Goal: Book appointment/travel/reservation

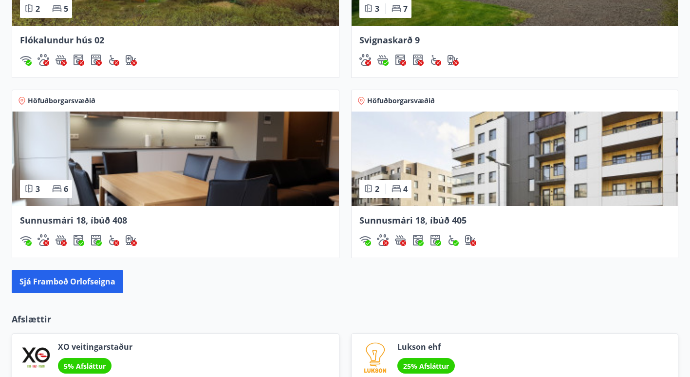
scroll to position [784, 0]
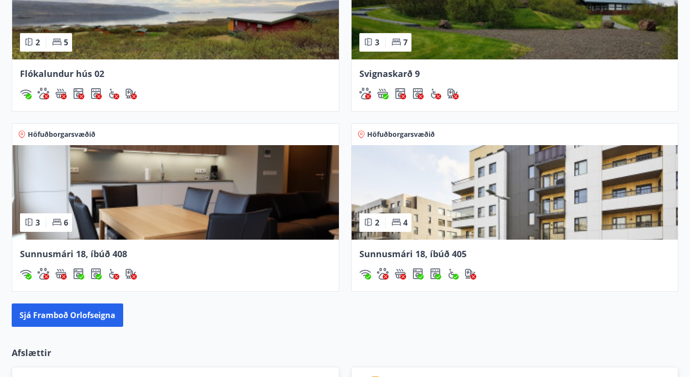
click at [150, 202] on img at bounding box center [175, 192] width 327 height 94
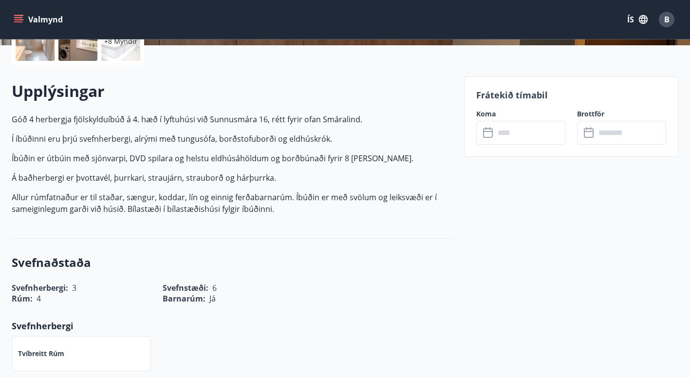
scroll to position [232, 0]
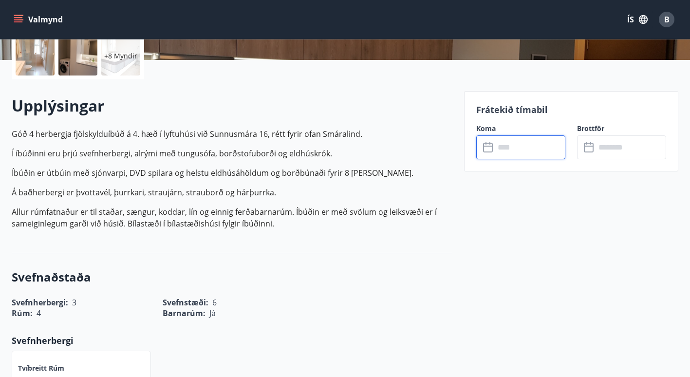
click at [526, 156] on input "text" at bounding box center [530, 147] width 71 height 24
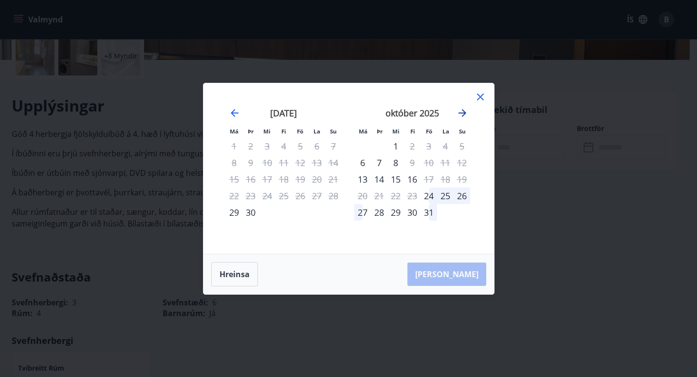
click at [466, 112] on icon "Move forward to switch to the next month." at bounding box center [463, 113] width 8 height 8
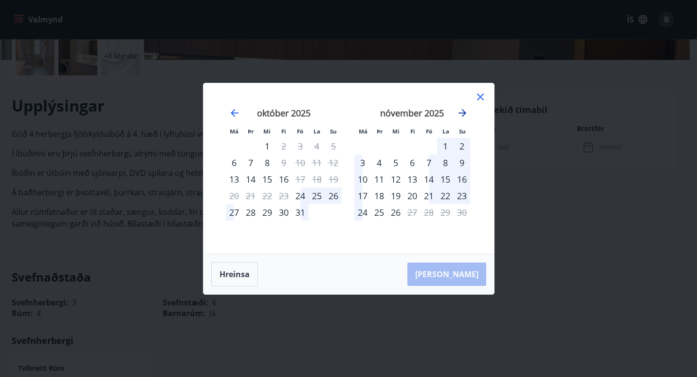
click at [466, 112] on icon "Move forward to switch to the next month." at bounding box center [463, 113] width 8 height 8
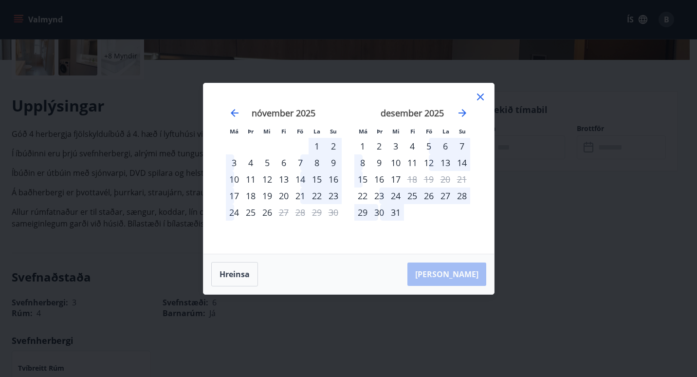
click at [479, 92] on icon at bounding box center [481, 97] width 12 height 12
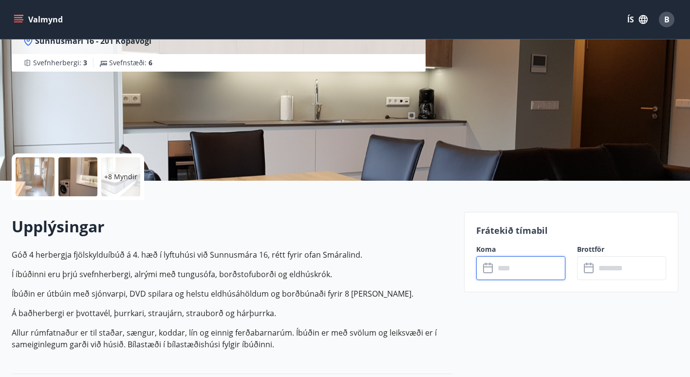
scroll to position [0, 0]
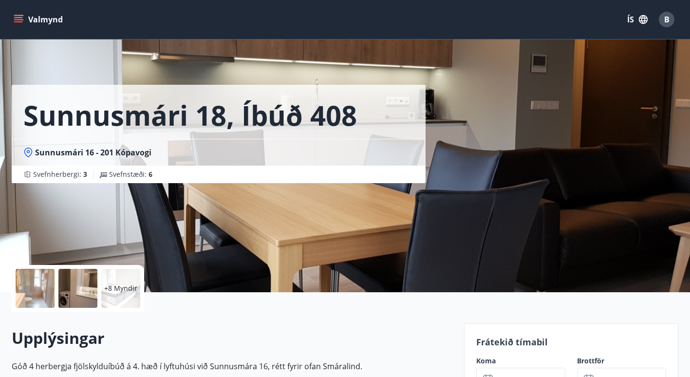
click at [259, 277] on div "+8 Myndir" at bounding box center [232, 288] width 441 height 47
click at [103, 50] on div "Sunnusmári 18, íbúð 408 Sunnusmári 16 - 201 Kópavogi Svefnherbergi : 3 Svefnstæ…" at bounding box center [234, 91] width 445 height 183
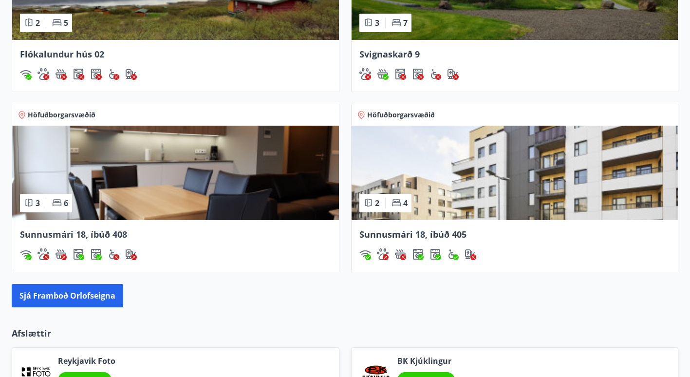
scroll to position [813, 0]
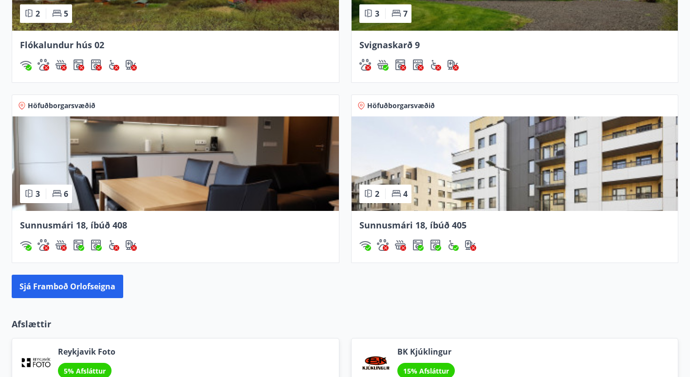
click at [499, 162] on img at bounding box center [515, 163] width 327 height 94
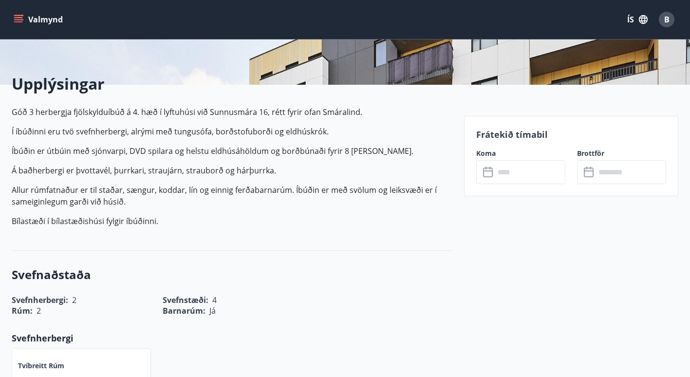
scroll to position [208, 0]
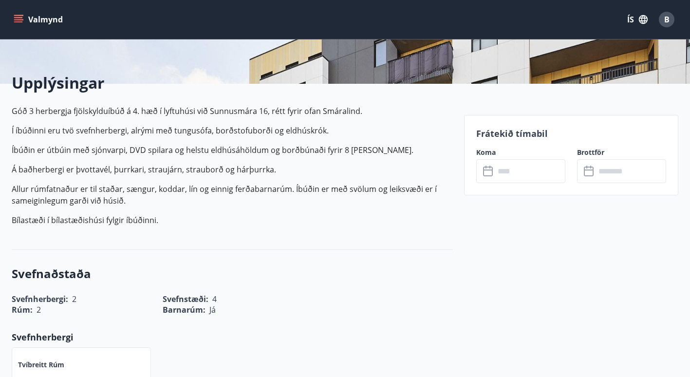
click at [510, 165] on input "text" at bounding box center [530, 171] width 71 height 24
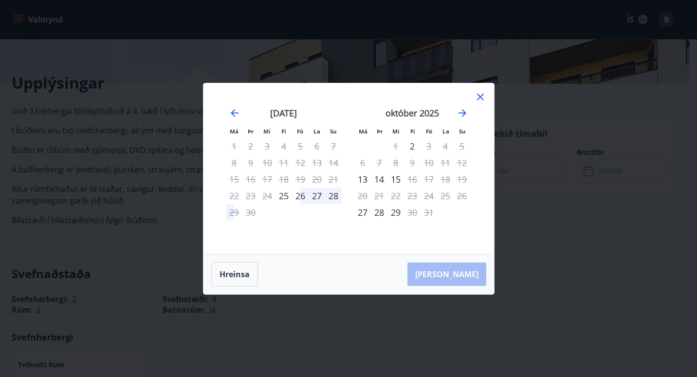
click at [482, 98] on icon at bounding box center [480, 97] width 7 height 7
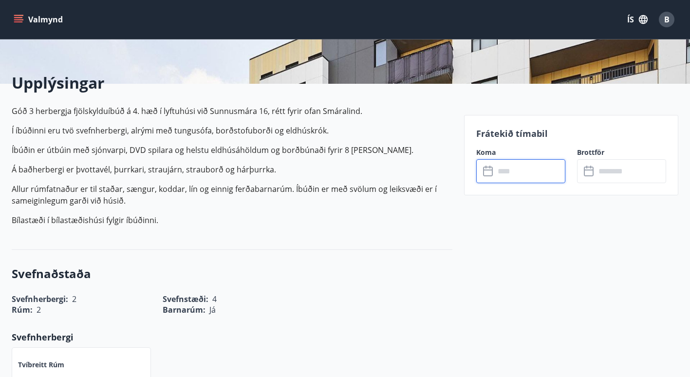
click at [551, 169] on input "text" at bounding box center [530, 171] width 71 height 24
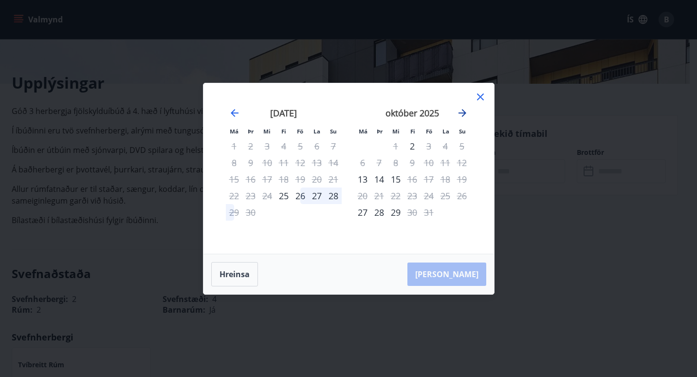
click at [459, 110] on icon "Move forward to switch to the next month." at bounding box center [463, 113] width 12 height 12
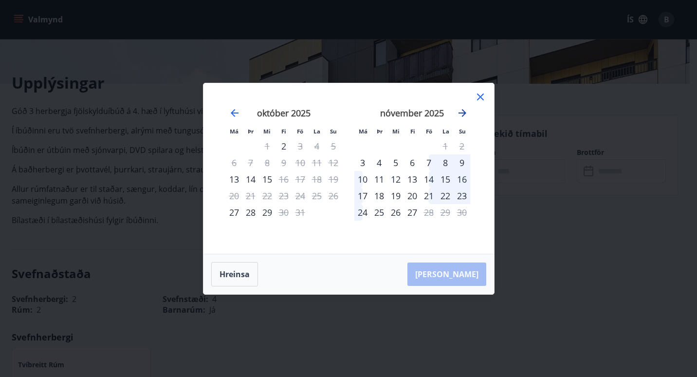
click at [459, 110] on icon "Move forward to switch to the next month." at bounding box center [463, 113] width 12 height 12
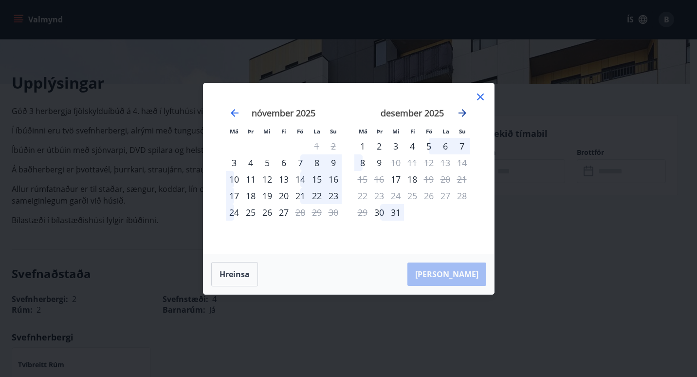
click at [459, 110] on icon "Move forward to switch to the next month." at bounding box center [463, 113] width 12 height 12
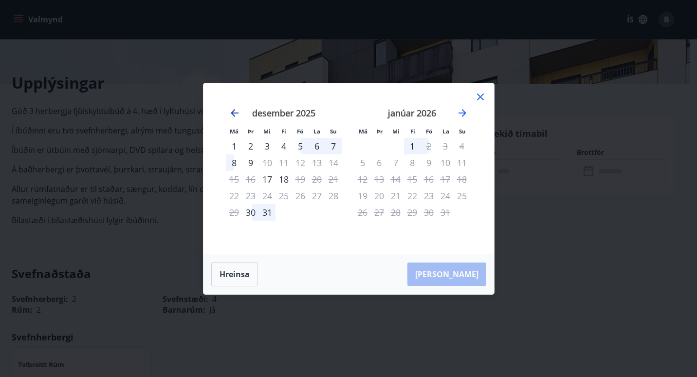
click at [232, 112] on icon "Move backward to switch to the previous month." at bounding box center [235, 113] width 8 height 8
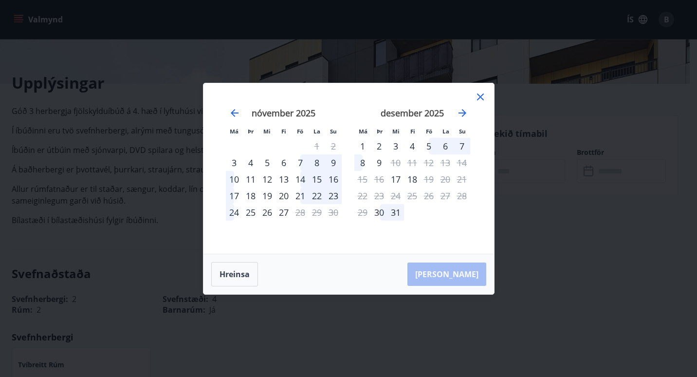
click at [477, 96] on icon at bounding box center [481, 97] width 12 height 12
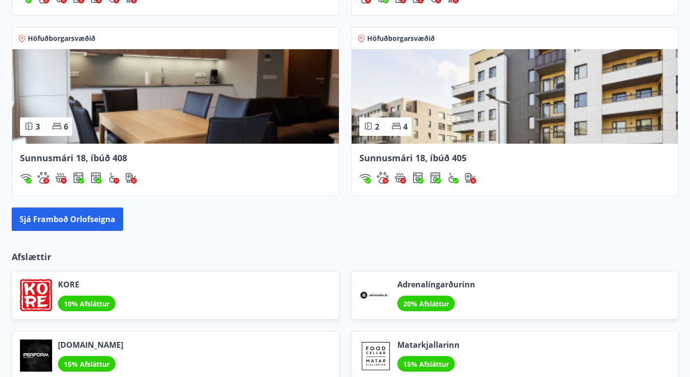
scroll to position [883, 0]
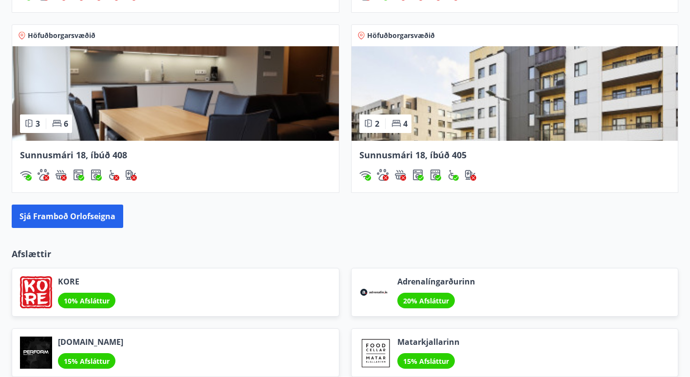
click at [130, 80] on img at bounding box center [175, 93] width 327 height 94
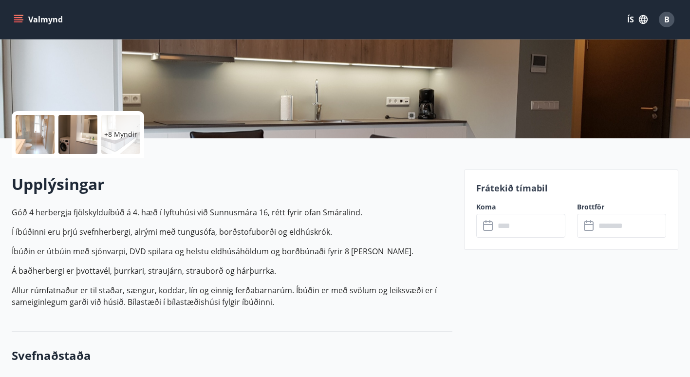
scroll to position [156, 0]
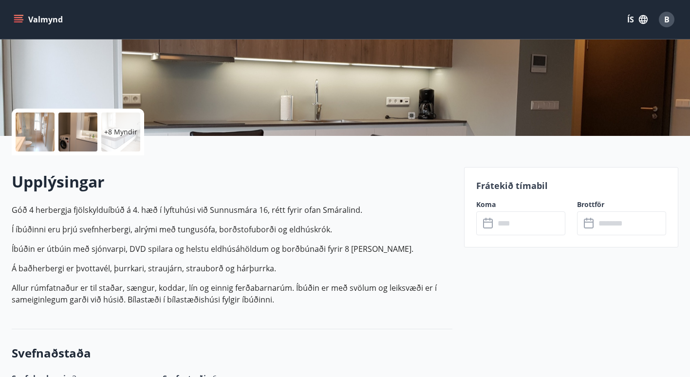
click at [498, 220] on input "text" at bounding box center [530, 223] width 71 height 24
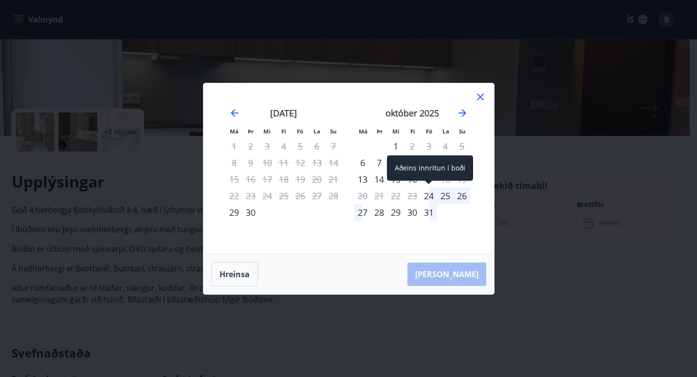
click at [430, 193] on div "24" at bounding box center [429, 195] width 17 height 17
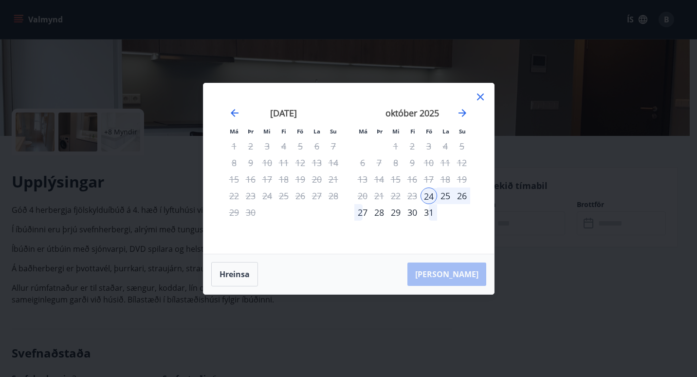
click at [455, 274] on div "[PERSON_NAME]" at bounding box center [349, 274] width 291 height 40
click at [308, 242] on div "Má Þr Mi Fi Fö La Su Má Þr Mi Fi Fö La Su [DATE] 1 2 3 4 5 6 7 8 9 10 11 12 13 …" at bounding box center [349, 168] width 291 height 170
click at [484, 93] on icon at bounding box center [481, 97] width 12 height 12
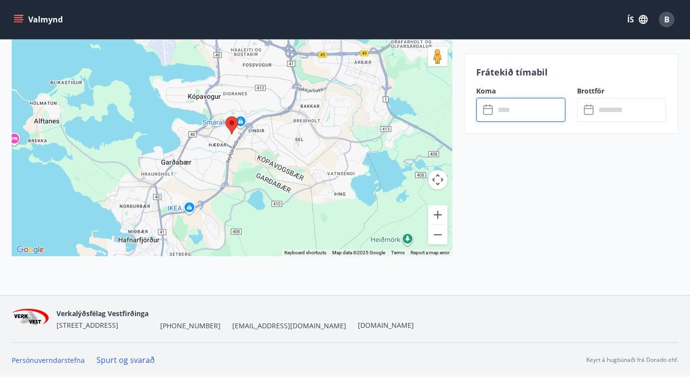
scroll to position [0, 0]
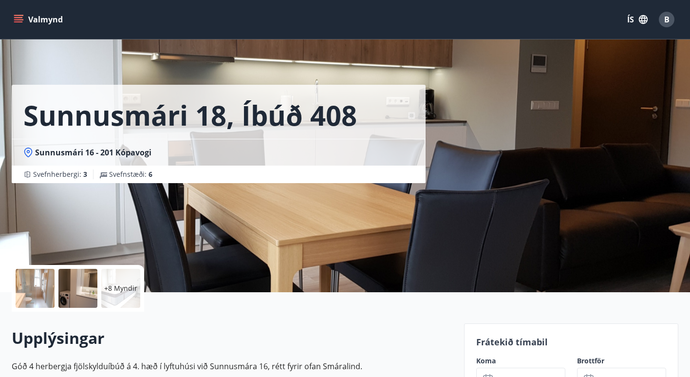
click at [457, 21] on div "Valmynd ÍS B" at bounding box center [345, 19] width 667 height 23
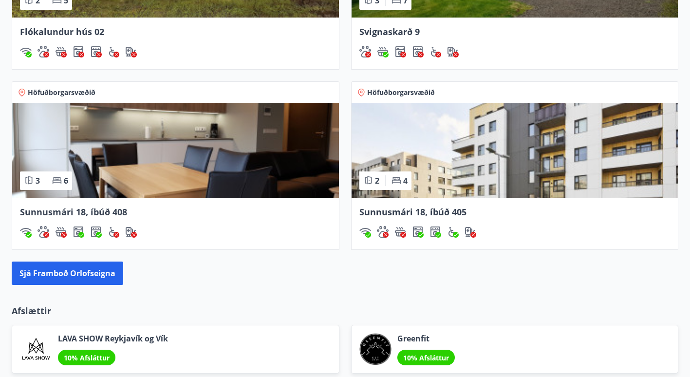
scroll to position [836, 0]
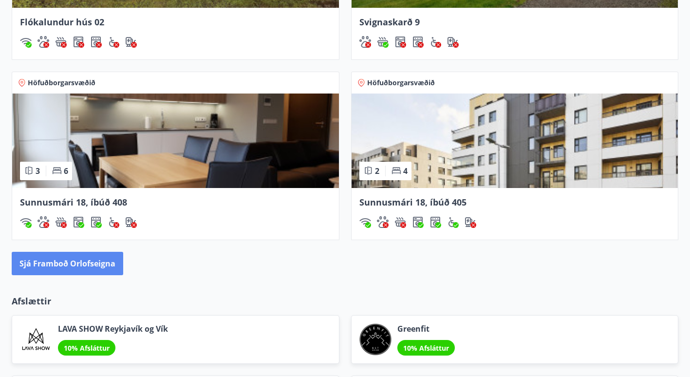
click at [98, 266] on button "Sjá framboð orlofseigna" at bounding box center [68, 263] width 112 height 23
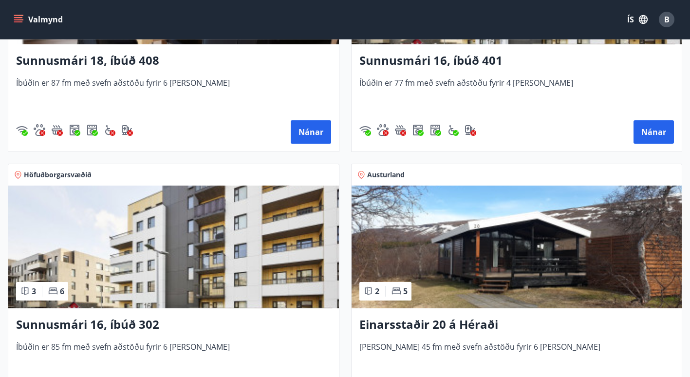
scroll to position [1365, 0]
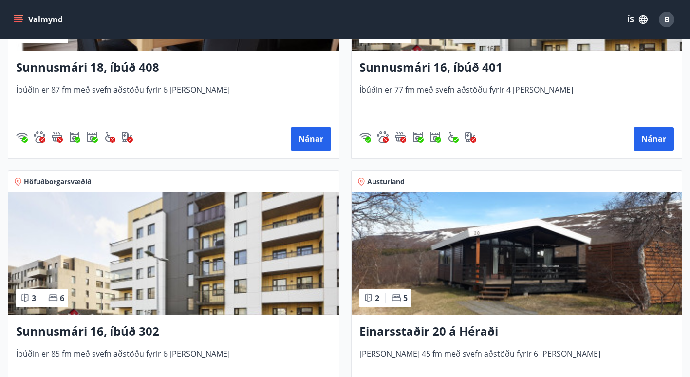
click at [167, 263] on img at bounding box center [173, 253] width 331 height 123
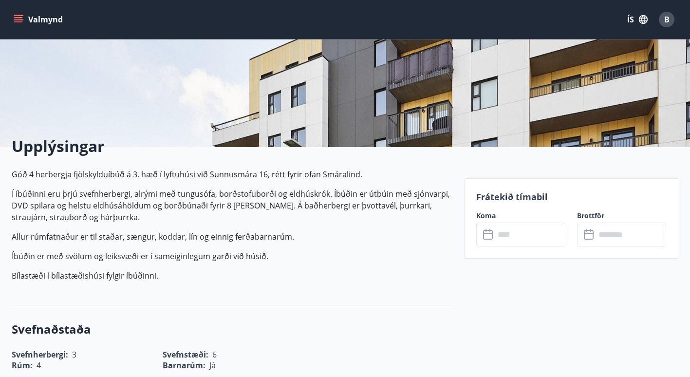
scroll to position [151, 0]
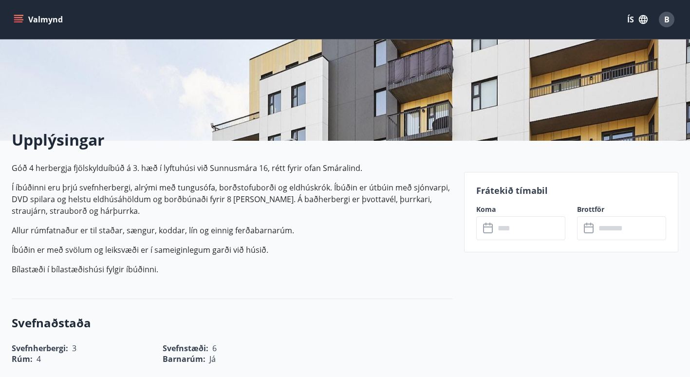
click at [488, 228] on icon at bounding box center [489, 229] width 12 height 12
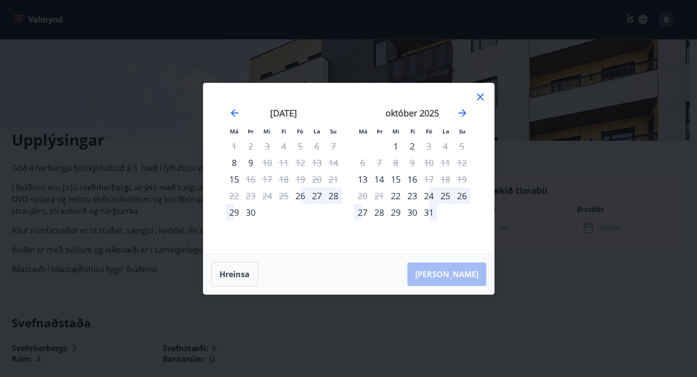
click at [430, 195] on div "24" at bounding box center [429, 195] width 17 height 17
click at [429, 191] on div "24" at bounding box center [429, 195] width 17 height 17
click at [412, 194] on div "23" at bounding box center [412, 195] width 17 height 17
click at [457, 113] on icon "Move forward to switch to the next month." at bounding box center [463, 113] width 12 height 12
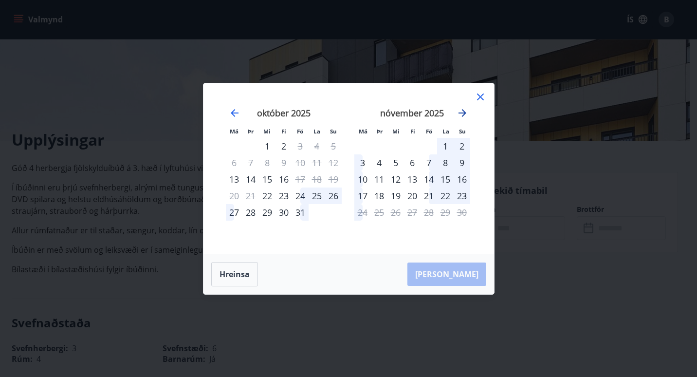
click at [457, 113] on icon "Move forward to switch to the next month." at bounding box center [463, 113] width 12 height 12
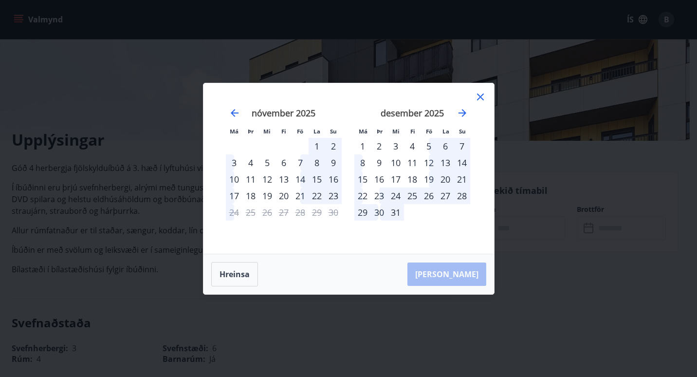
click at [378, 196] on div "23" at bounding box center [379, 195] width 17 height 17
click at [380, 194] on div "23" at bounding box center [379, 195] width 17 height 17
click at [460, 271] on div "[PERSON_NAME]" at bounding box center [349, 274] width 291 height 40
click at [342, 263] on div "[PERSON_NAME]" at bounding box center [349, 274] width 291 height 40
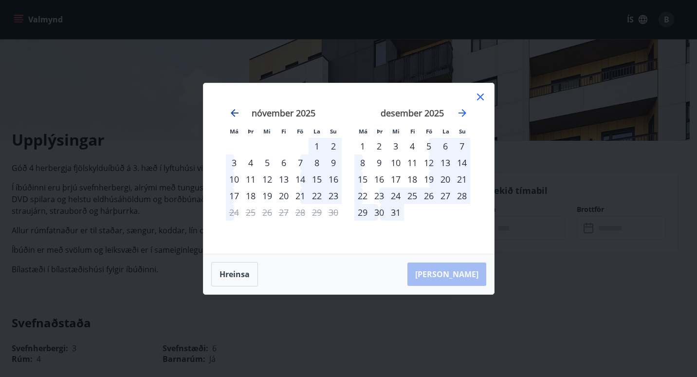
click at [233, 113] on icon "Move backward to switch to the previous month." at bounding box center [235, 113] width 8 height 8
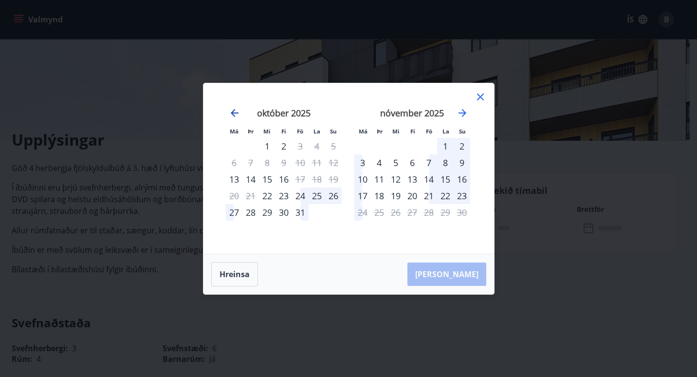
click at [233, 114] on icon "Move backward to switch to the previous month." at bounding box center [235, 113] width 8 height 8
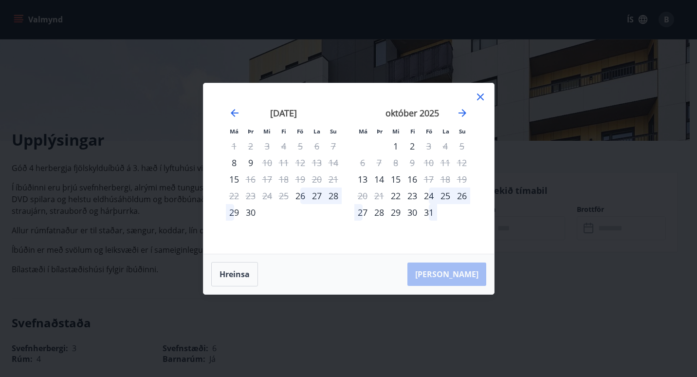
click at [250, 211] on div "30" at bounding box center [251, 212] width 17 height 17
click at [470, 274] on div "[PERSON_NAME]" at bounding box center [349, 274] width 291 height 40
click at [412, 144] on div "2" at bounding box center [412, 146] width 17 height 17
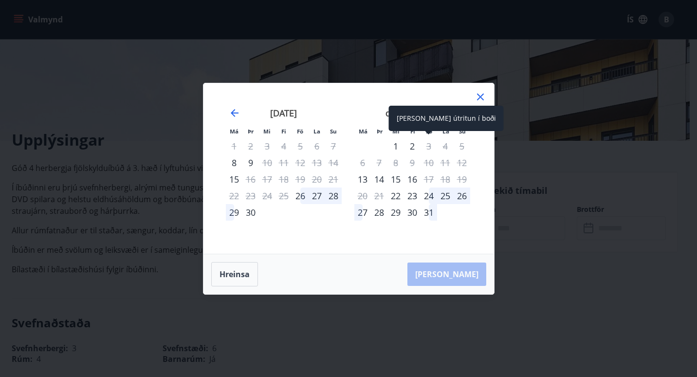
click at [430, 146] on div "3" at bounding box center [429, 146] width 17 height 17
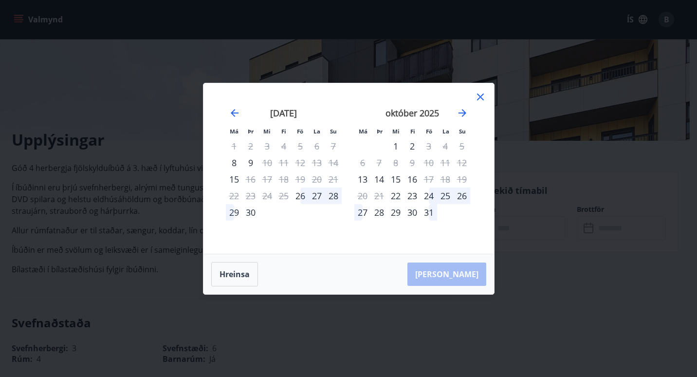
click at [412, 146] on div "2" at bounding box center [412, 146] width 17 height 17
click at [265, 192] on div "24" at bounding box center [267, 195] width 17 height 17
click at [232, 279] on button "Hreinsa" at bounding box center [234, 274] width 47 height 24
click at [252, 211] on div "30" at bounding box center [251, 212] width 17 height 17
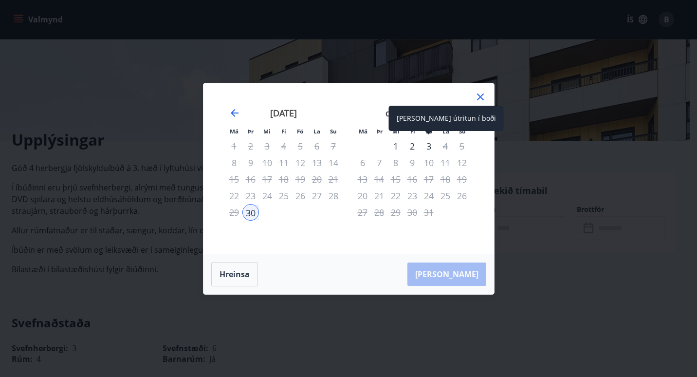
click at [427, 147] on div "3" at bounding box center [429, 146] width 17 height 17
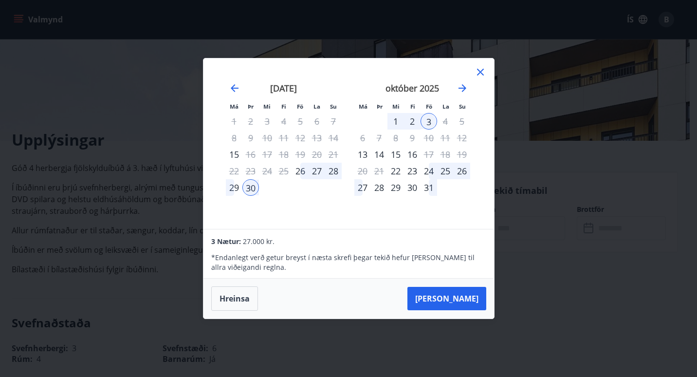
click at [482, 68] on icon at bounding box center [481, 72] width 12 height 12
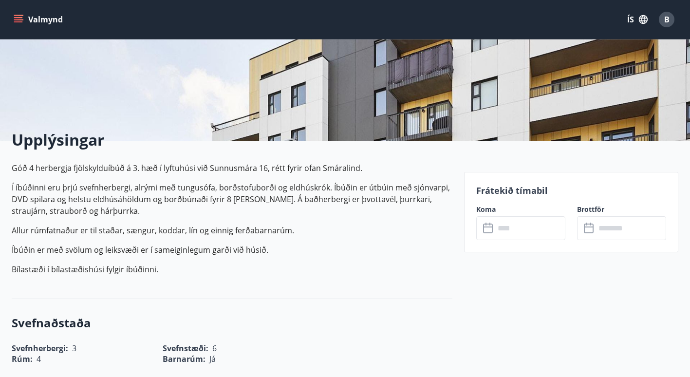
click at [489, 227] on icon at bounding box center [489, 229] width 12 height 12
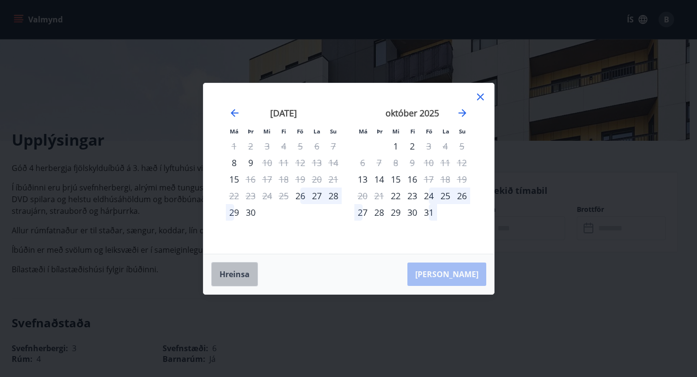
click at [244, 272] on button "Hreinsa" at bounding box center [234, 274] width 47 height 24
click at [457, 114] on icon "Move forward to switch to the next month." at bounding box center [463, 113] width 12 height 12
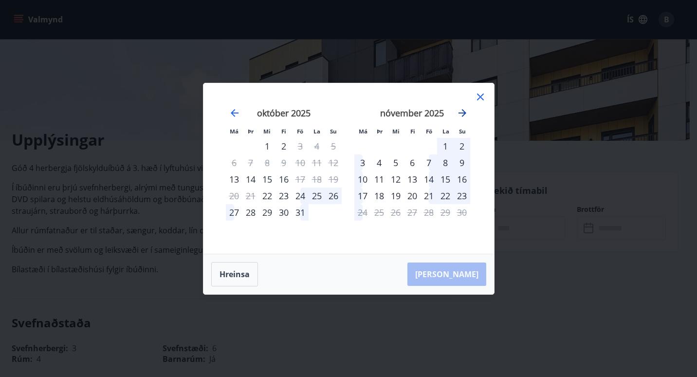
click at [457, 114] on icon "Move forward to switch to the next month." at bounding box center [463, 113] width 12 height 12
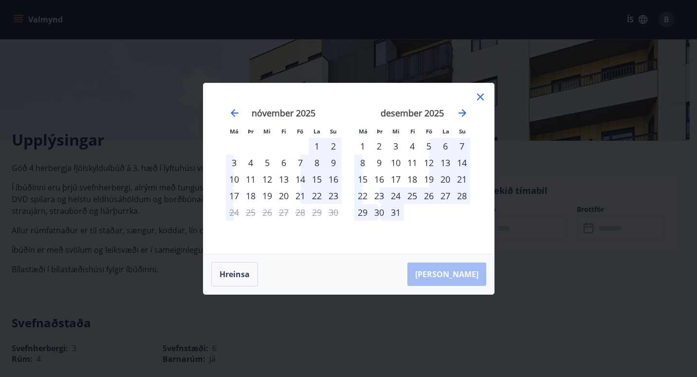
click at [381, 195] on div "23" at bounding box center [379, 195] width 17 height 17
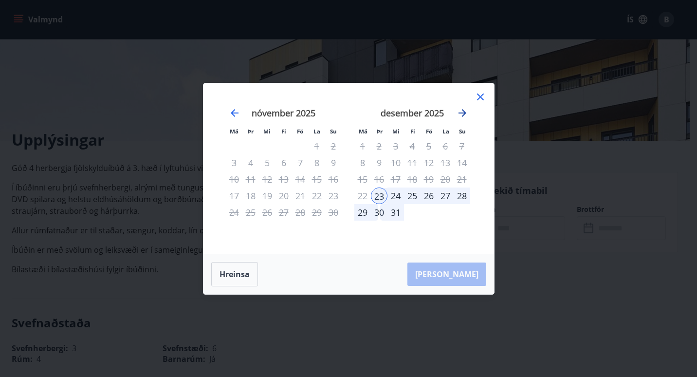
click at [462, 116] on icon "Move forward to switch to the next month." at bounding box center [463, 113] width 12 height 12
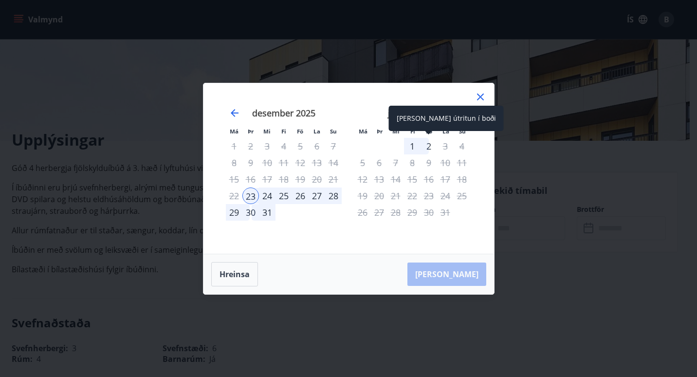
click at [430, 139] on div "2" at bounding box center [429, 146] width 17 height 17
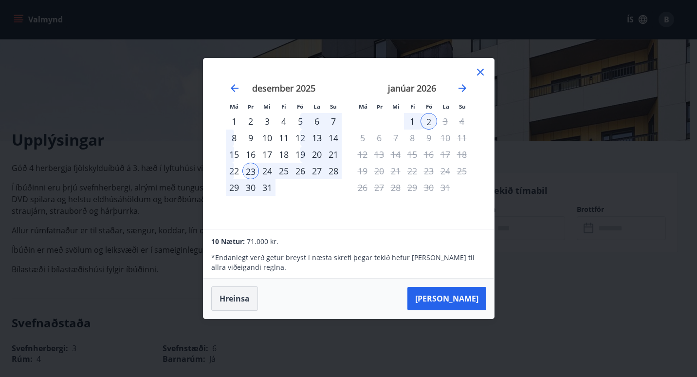
click at [236, 305] on button "Hreinsa" at bounding box center [234, 298] width 47 height 24
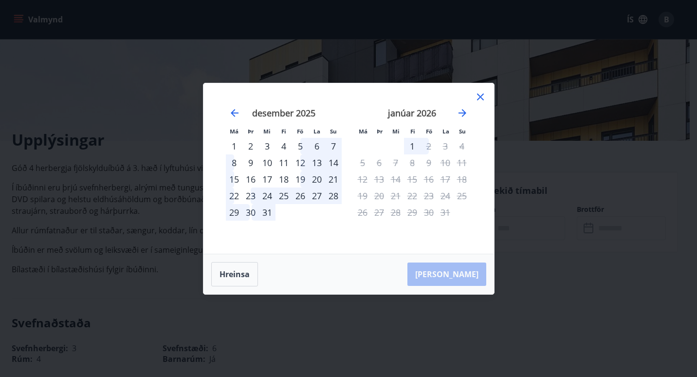
click at [302, 177] on div "19" at bounding box center [300, 179] width 17 height 17
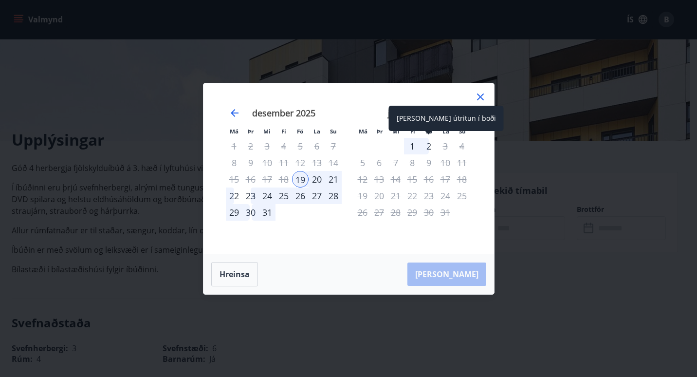
click at [428, 143] on div "2" at bounding box center [429, 146] width 17 height 17
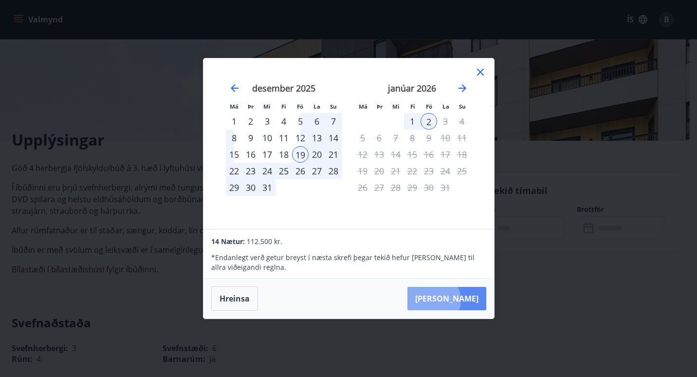
click at [463, 300] on button "[PERSON_NAME]" at bounding box center [447, 298] width 79 height 23
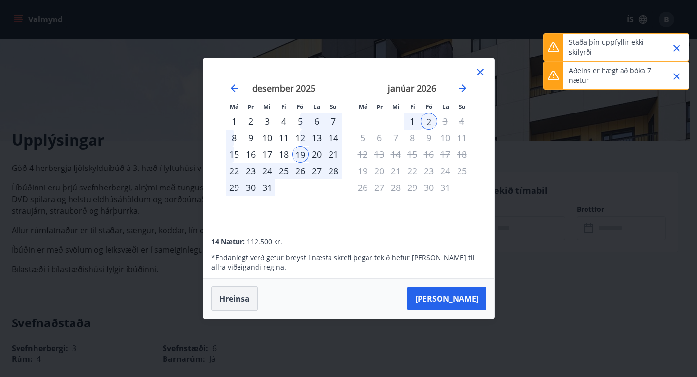
click at [234, 301] on button "Hreinsa" at bounding box center [234, 298] width 47 height 24
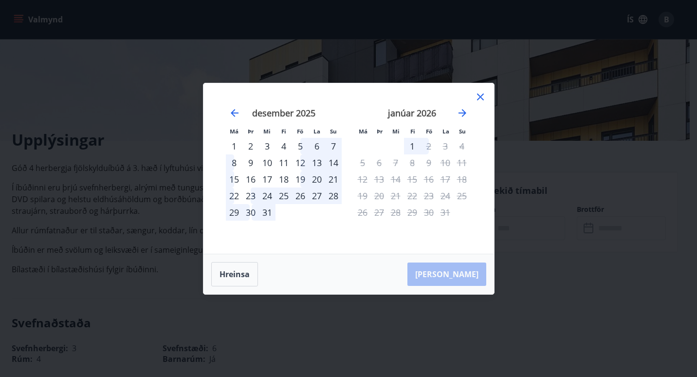
click at [251, 193] on div "23" at bounding box center [251, 195] width 17 height 17
click at [235, 275] on button "Hreinsa" at bounding box center [234, 274] width 47 height 24
click at [234, 195] on div "22" at bounding box center [234, 195] width 17 height 17
click at [232, 210] on div "29" at bounding box center [234, 212] width 17 height 17
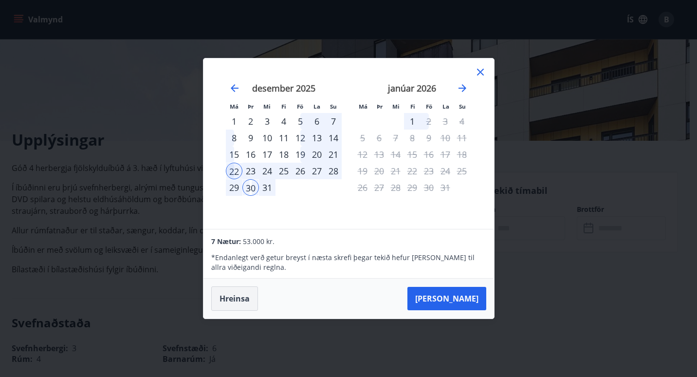
click at [233, 307] on button "Hreinsa" at bounding box center [234, 298] width 47 height 24
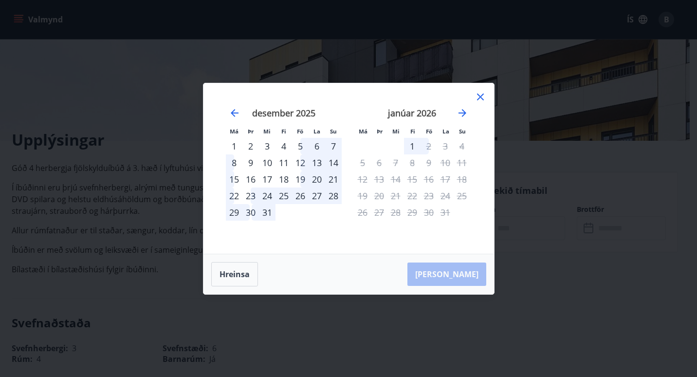
click at [250, 195] on div "23" at bounding box center [251, 195] width 17 height 17
click at [250, 209] on div "30" at bounding box center [251, 212] width 17 height 17
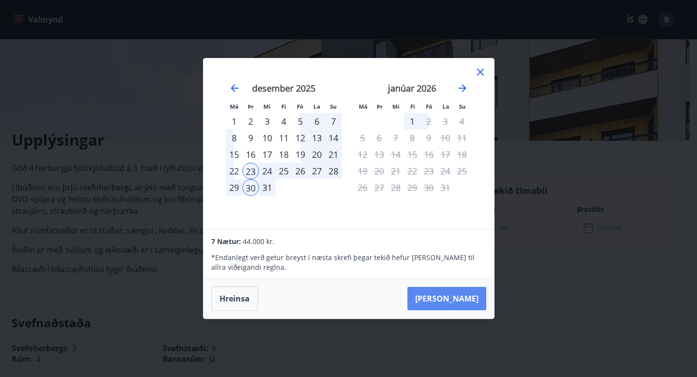
click at [450, 296] on button "[PERSON_NAME]" at bounding box center [447, 298] width 79 height 23
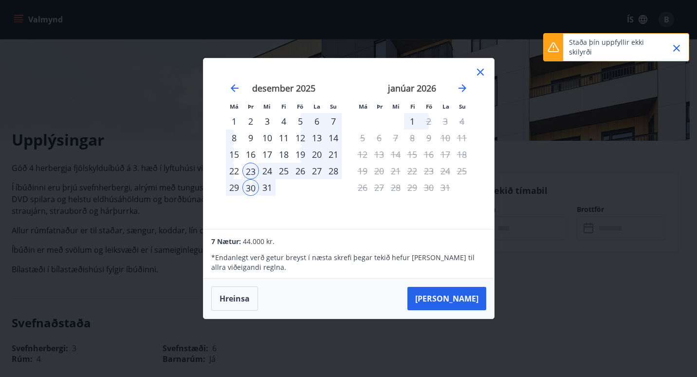
click at [325, 297] on div "[PERSON_NAME]" at bounding box center [349, 299] width 291 height 40
click at [229, 295] on button "Hreinsa" at bounding box center [234, 298] width 47 height 24
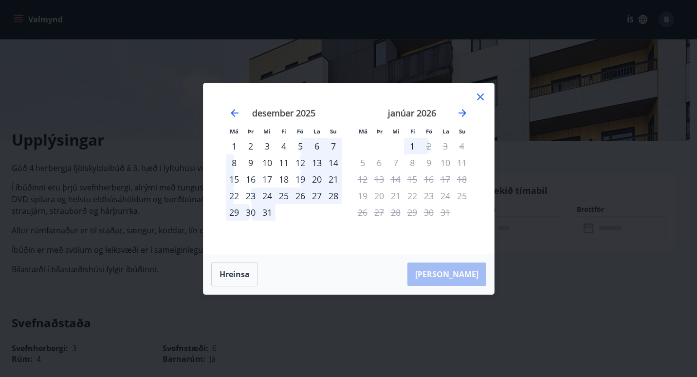
click at [250, 141] on div "2" at bounding box center [251, 146] width 17 height 17
click at [248, 163] on div "9" at bounding box center [251, 162] width 17 height 17
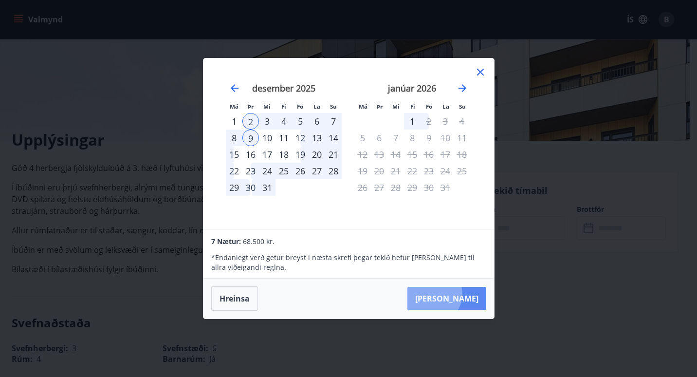
click at [463, 294] on button "[PERSON_NAME]" at bounding box center [447, 298] width 79 height 23
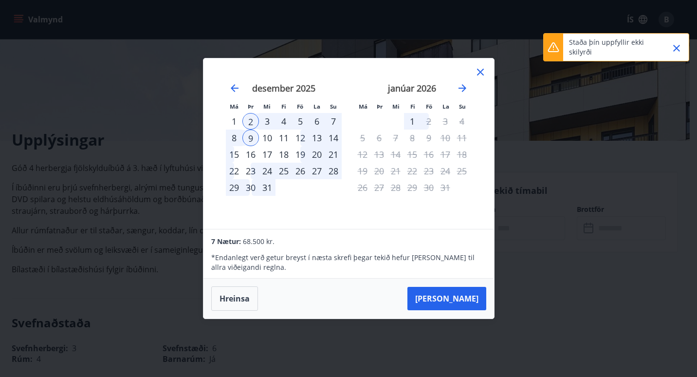
click at [479, 75] on icon at bounding box center [481, 72] width 12 height 12
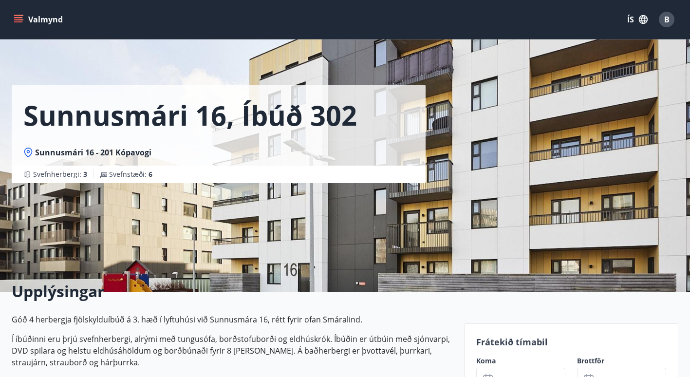
click at [18, 18] on icon "menu" at bounding box center [18, 17] width 9 height 1
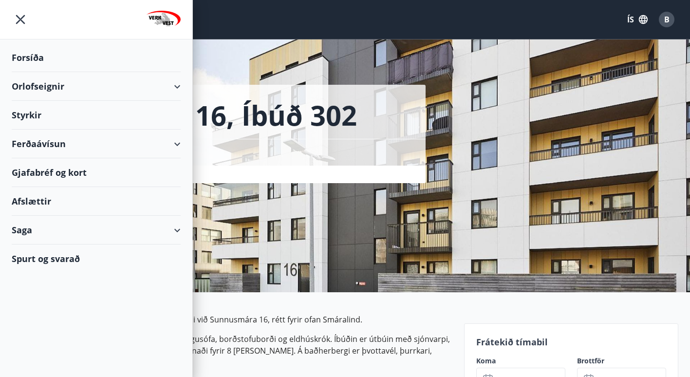
click at [58, 143] on div "Ferðaávísun" at bounding box center [96, 144] width 169 height 29
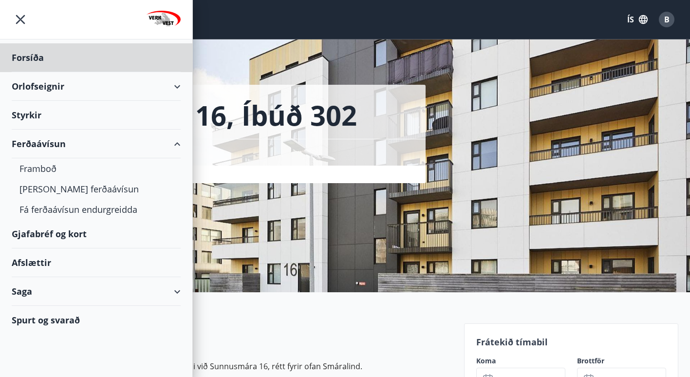
click at [30, 121] on div "Styrkir" at bounding box center [96, 115] width 169 height 29
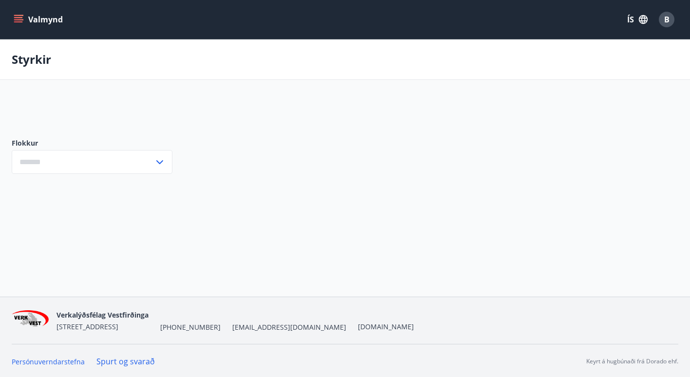
type input "***"
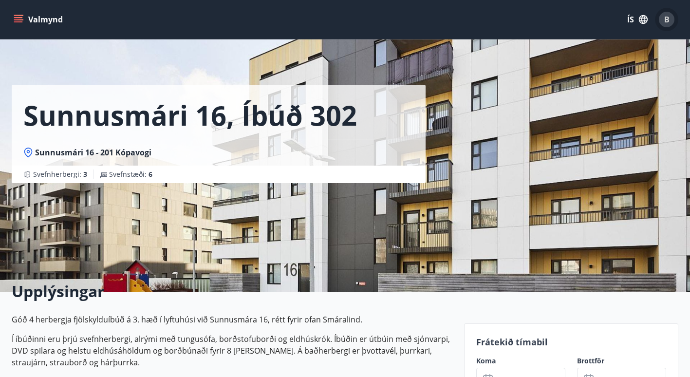
click at [668, 16] on span "B" at bounding box center [666, 19] width 5 height 11
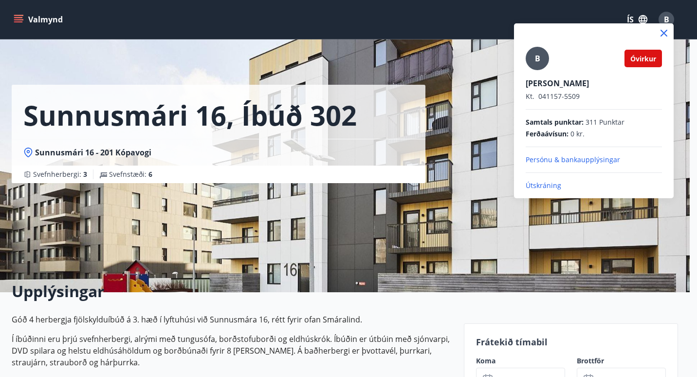
click at [586, 315] on div at bounding box center [348, 188] width 697 height 377
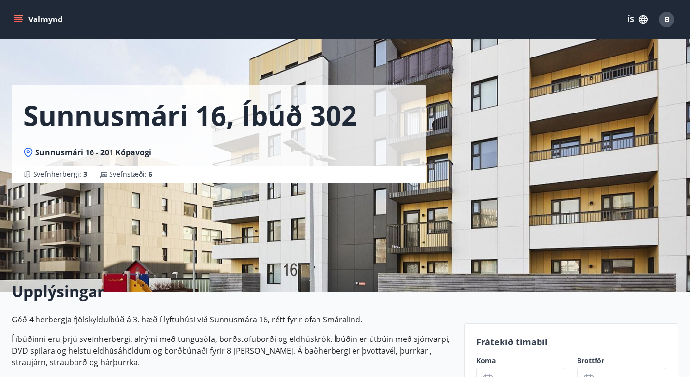
click at [22, 19] on icon "menu" at bounding box center [19, 20] width 10 height 10
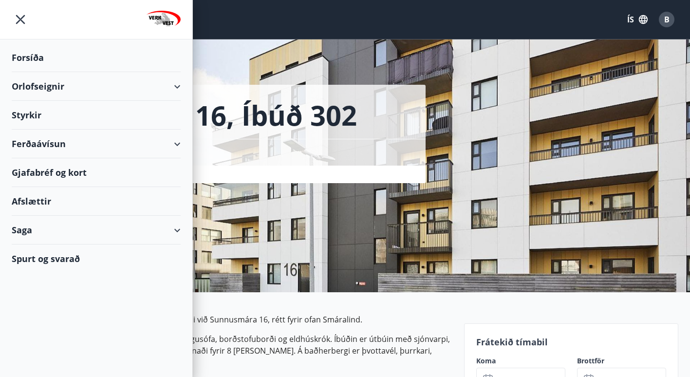
click at [38, 139] on div "Ferðaávísun" at bounding box center [96, 144] width 169 height 29
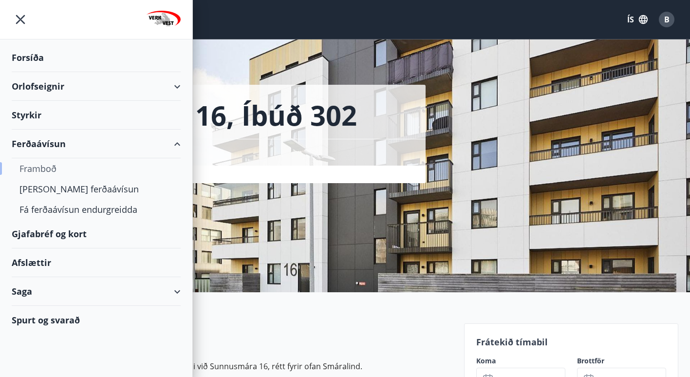
click at [40, 170] on div "Framboð" at bounding box center [95, 168] width 153 height 20
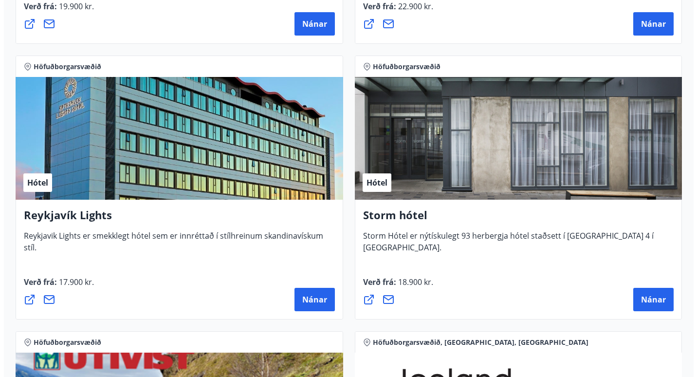
scroll to position [1247, 0]
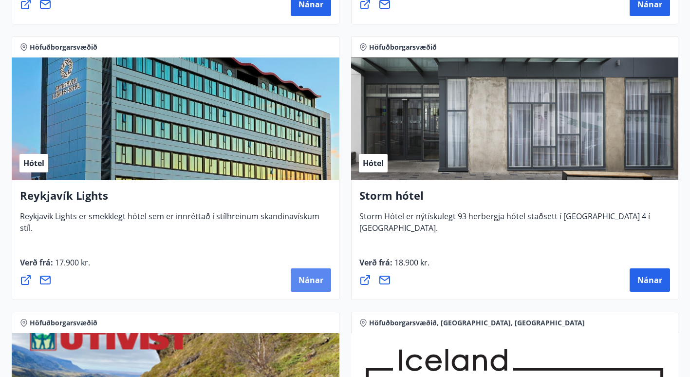
click at [314, 274] on button "Nánar" at bounding box center [311, 279] width 40 height 23
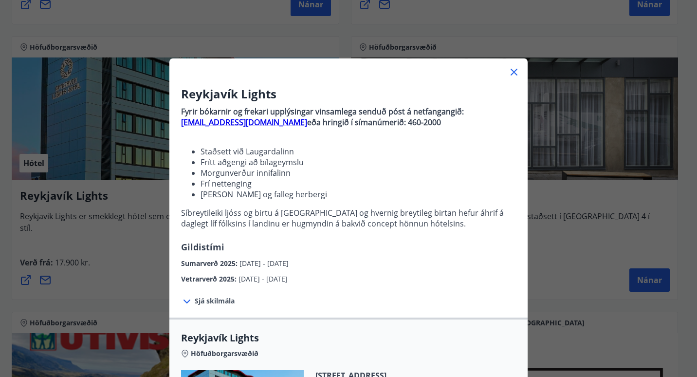
click at [214, 301] on span "Sjá skilmála" at bounding box center [215, 301] width 40 height 10
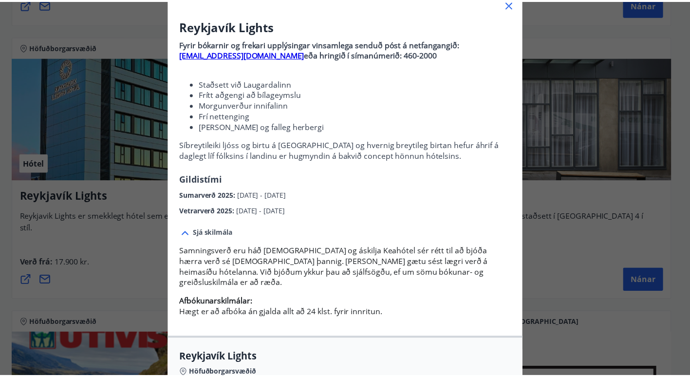
scroll to position [0, 0]
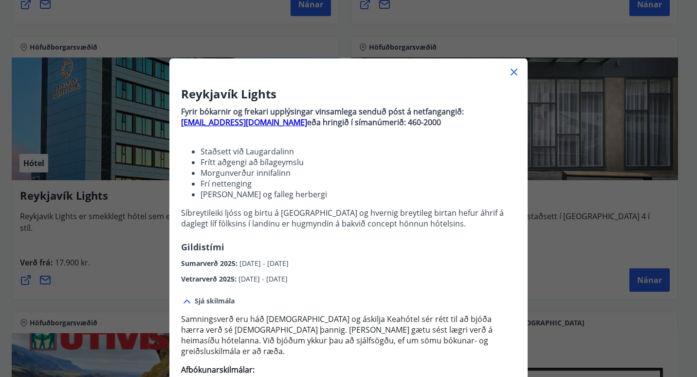
click at [514, 72] on icon at bounding box center [514, 72] width 1 height 1
